Goal: Task Accomplishment & Management: Manage account settings

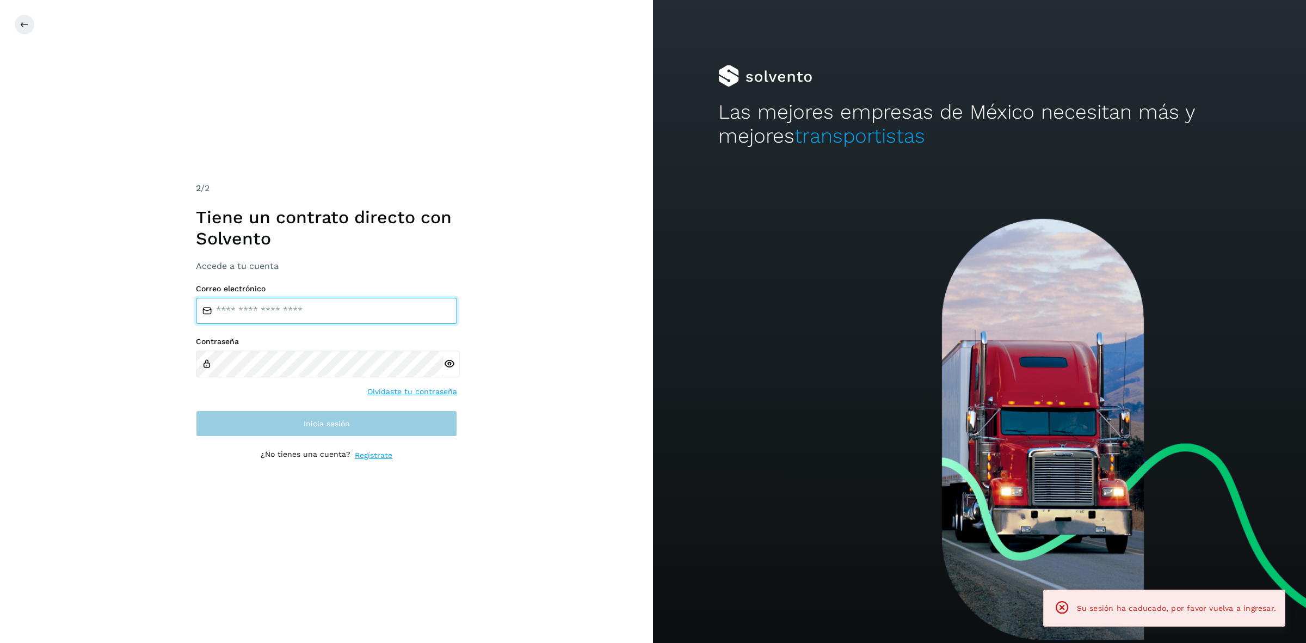
type input "**********"
click at [372, 428] on button "Inicia sesión" at bounding box center [326, 423] width 261 height 26
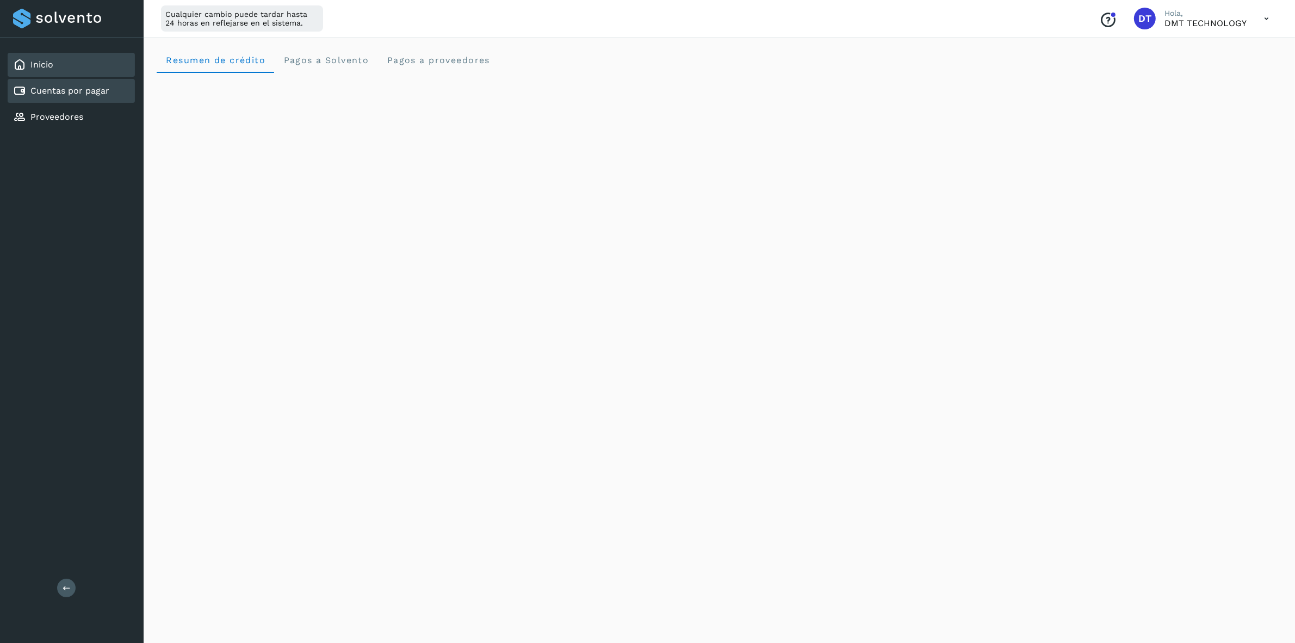
click at [71, 89] on link "Cuentas por pagar" at bounding box center [69, 90] width 79 height 10
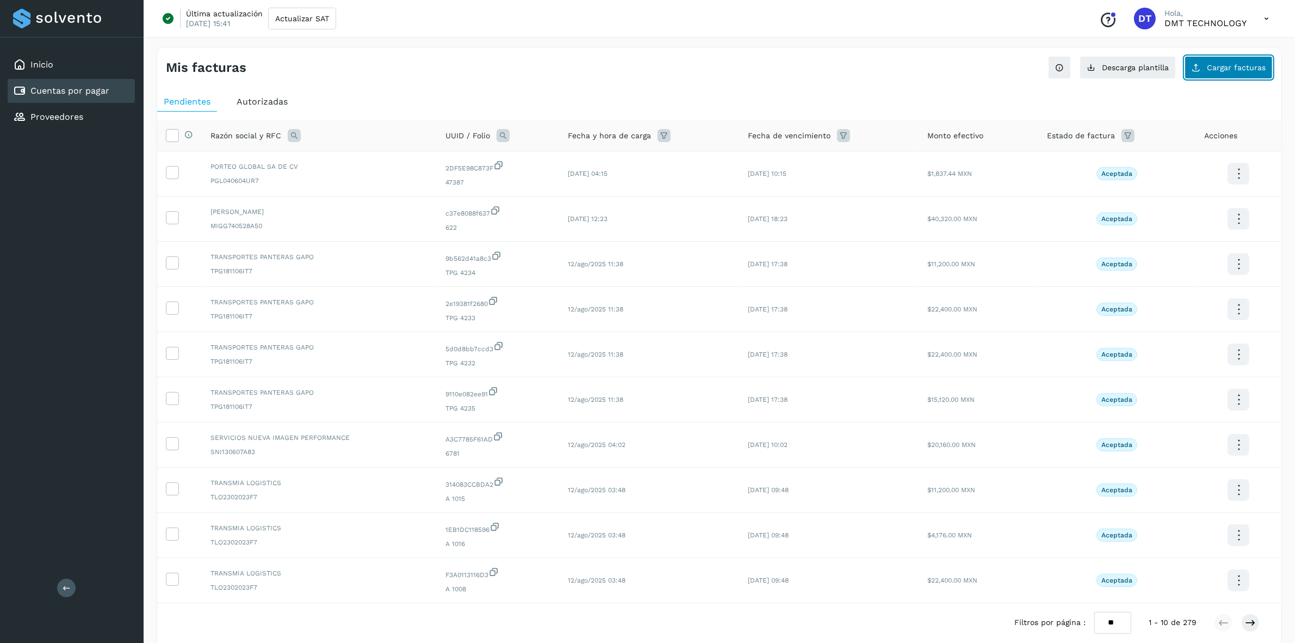
click at [1204, 67] on button "Cargar facturas" at bounding box center [1229, 67] width 88 height 23
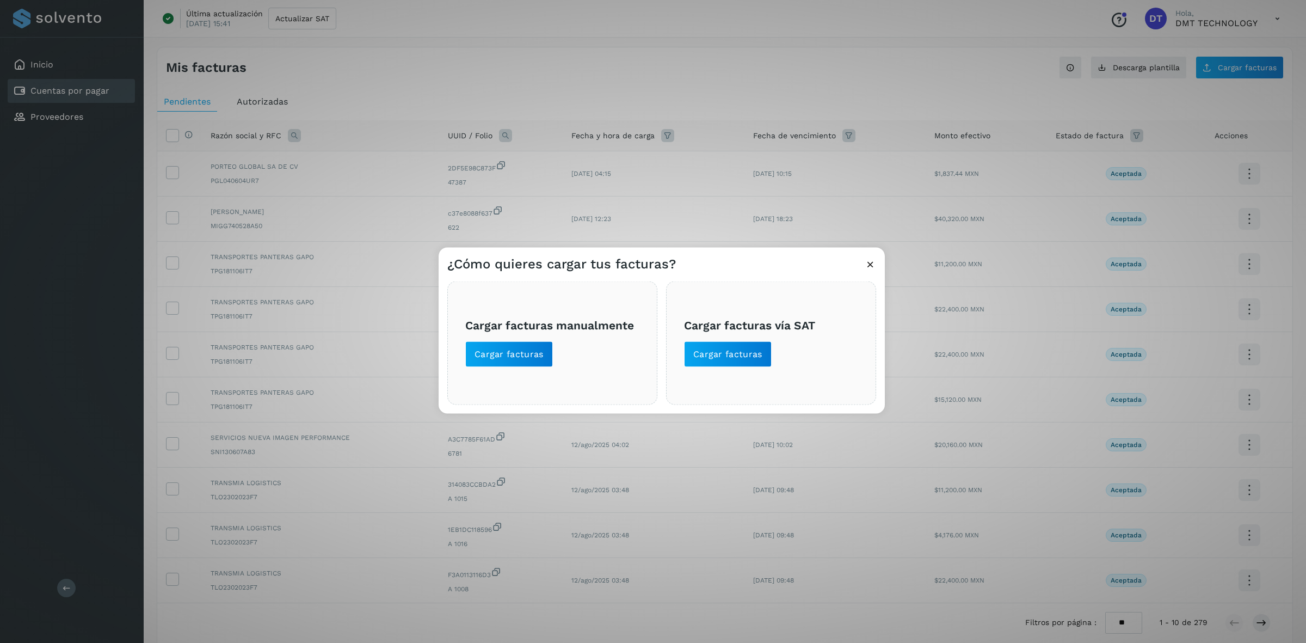
click at [868, 265] on icon at bounding box center [869, 263] width 11 height 11
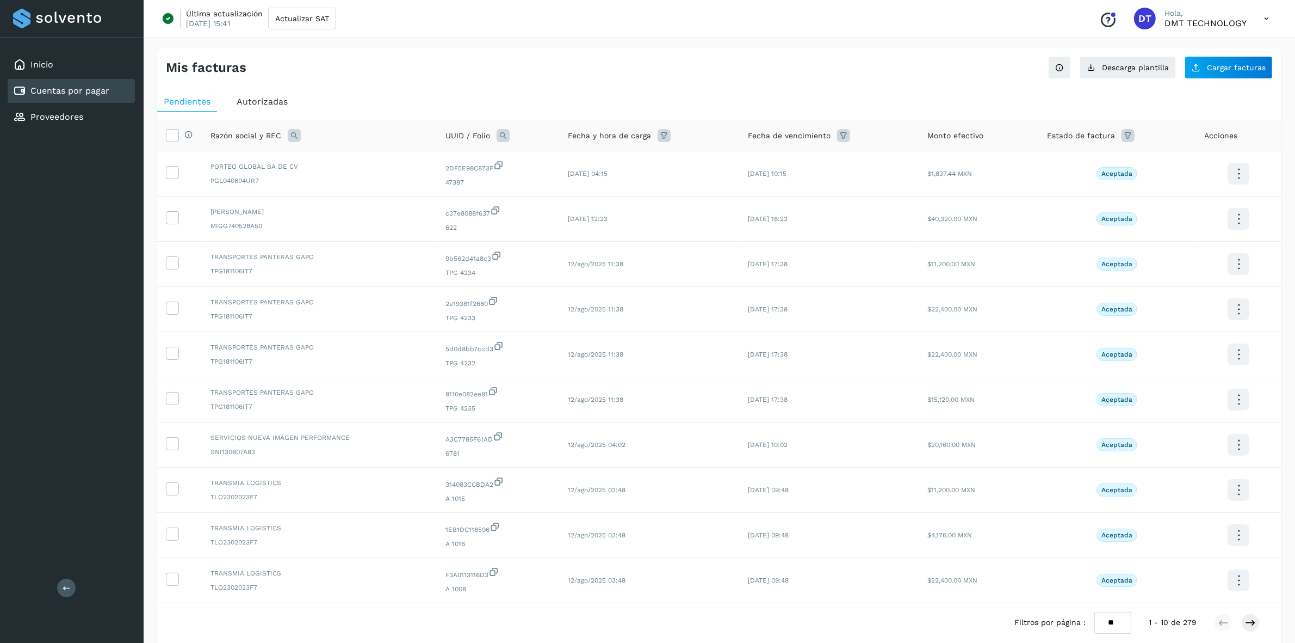
click at [643, 85] on div "Mis facturas Ver instrucciones para cargar Facturas Descarga plantilla Cargar f…" at bounding box center [720, 364] width 1126 height 635
